Goal: Communication & Community: Participate in discussion

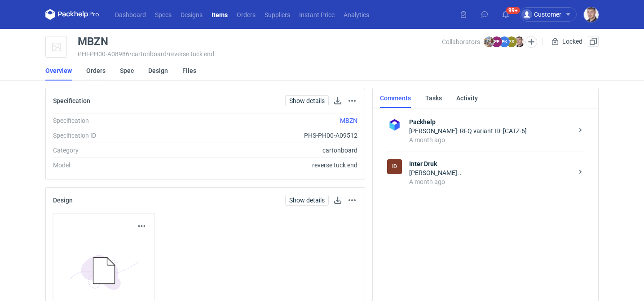
click at [97, 71] on link "Orders" at bounding box center [95, 71] width 19 height 20
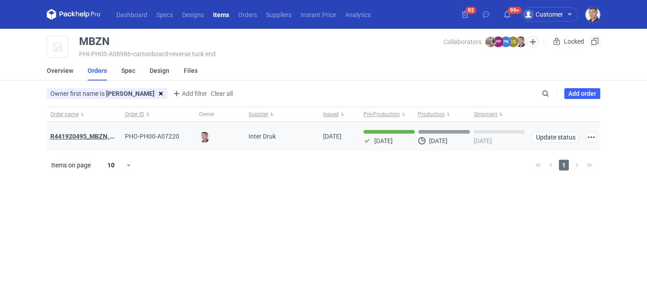
click at [98, 138] on strong "R441920495_MBZN, CBUK, UNWP" at bounding box center [98, 136] width 97 height 7
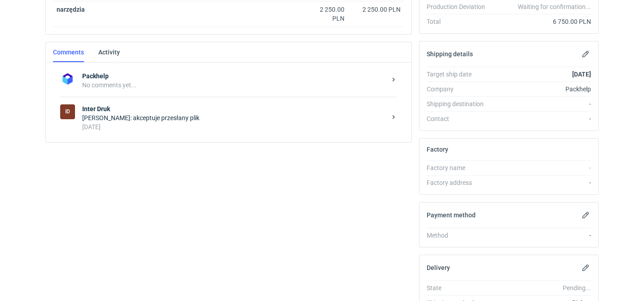
click at [221, 111] on strong "Inter Druk" at bounding box center [234, 108] width 304 height 9
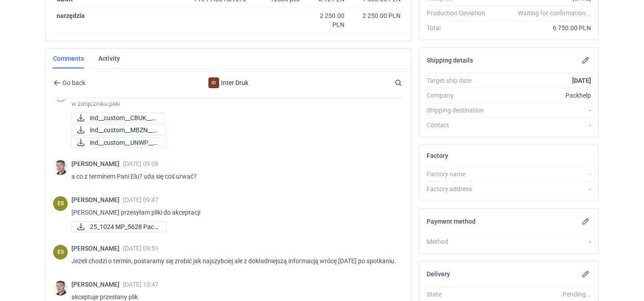
scroll to position [315, 0]
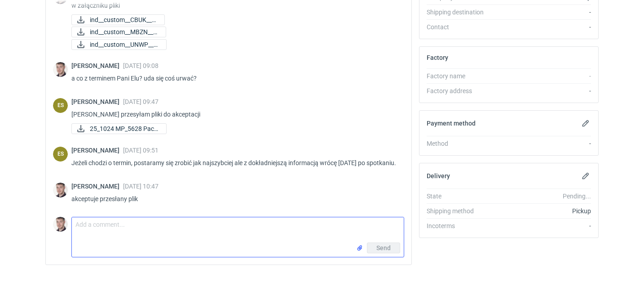
click at [129, 230] on textarea "Comment message" at bounding box center [238, 229] width 332 height 25
type textarea "P"
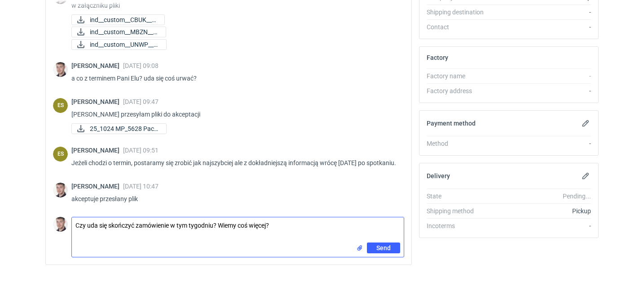
type textarea "Czy uda się skończyć zamówienie w tym tygodniu? Wiemy coś więcej?"
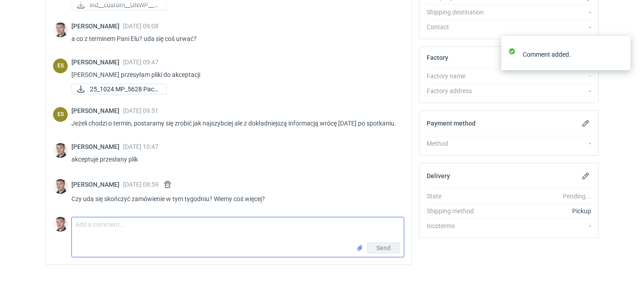
scroll to position [452, 0]
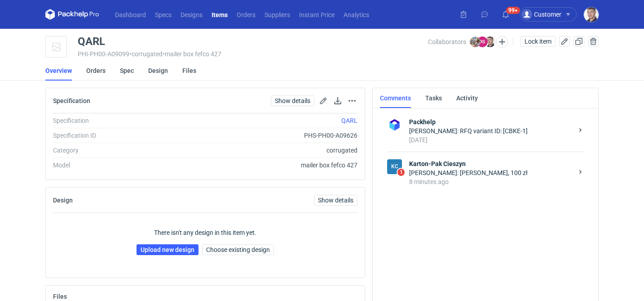
click at [448, 185] on div "8 minutes ago" at bounding box center [491, 181] width 164 height 9
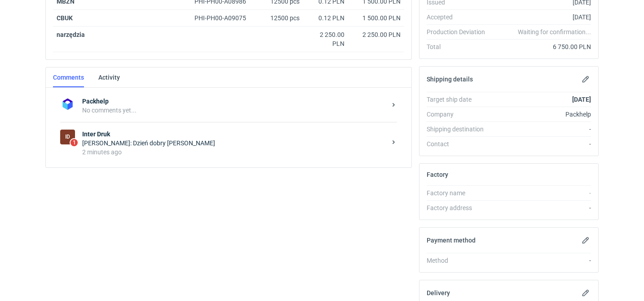
click at [252, 146] on div "Elżbieta Sybilska: Dzień dobry Panie Macieju" at bounding box center [234, 142] width 304 height 9
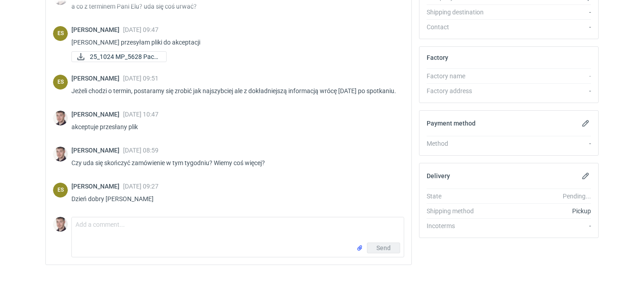
scroll to position [484, 0]
